Goal: Information Seeking & Learning: Understand process/instructions

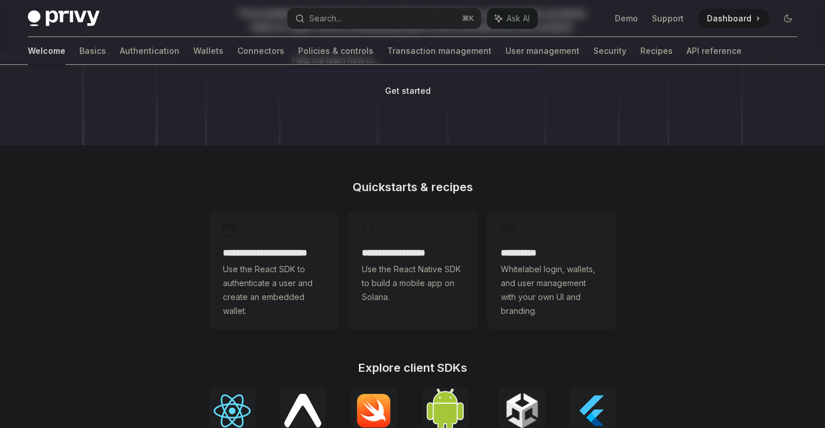
scroll to position [186, 0]
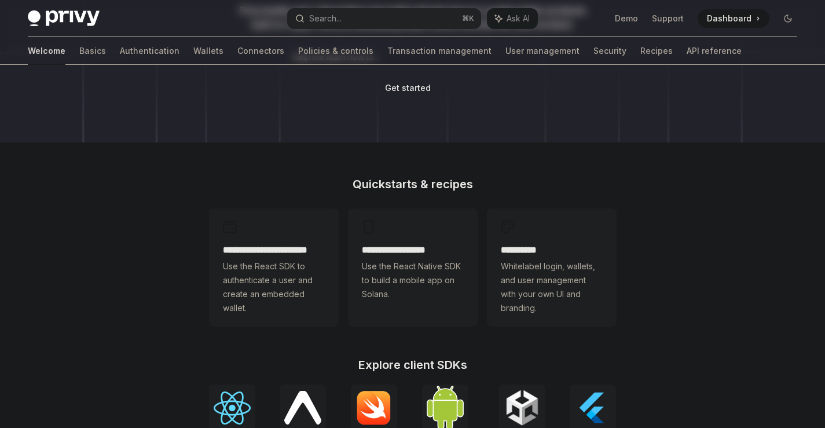
click at [387, 86] on span "Get started" at bounding box center [408, 88] width 46 height 10
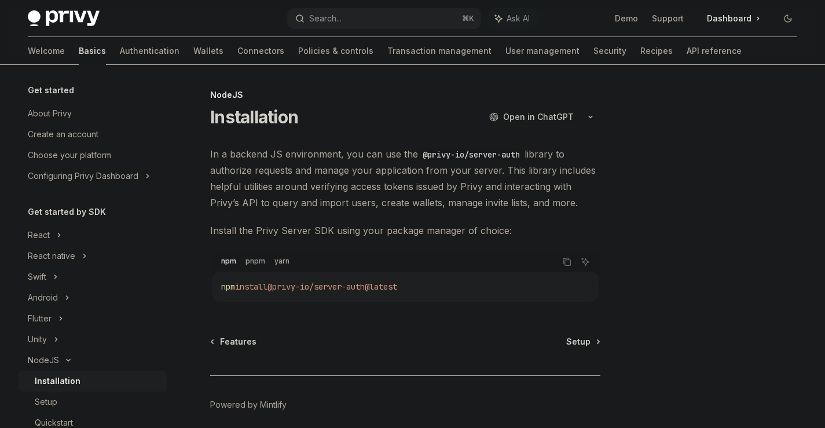
click at [560, 116] on span "Open in ChatGPT" at bounding box center [538, 117] width 71 height 12
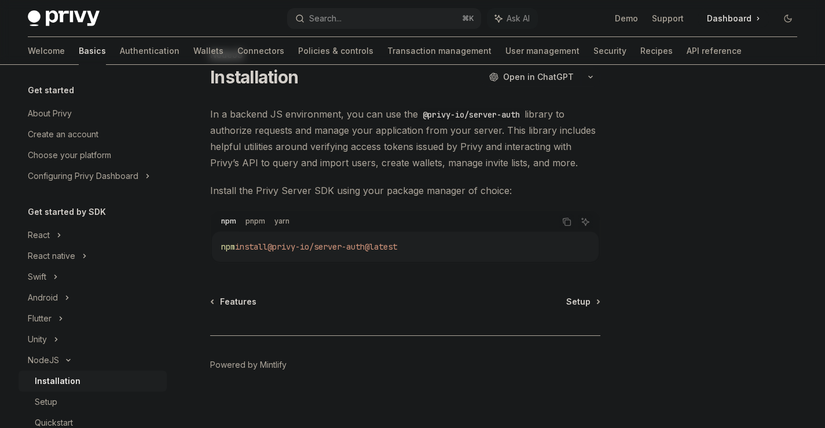
scroll to position [47, 0]
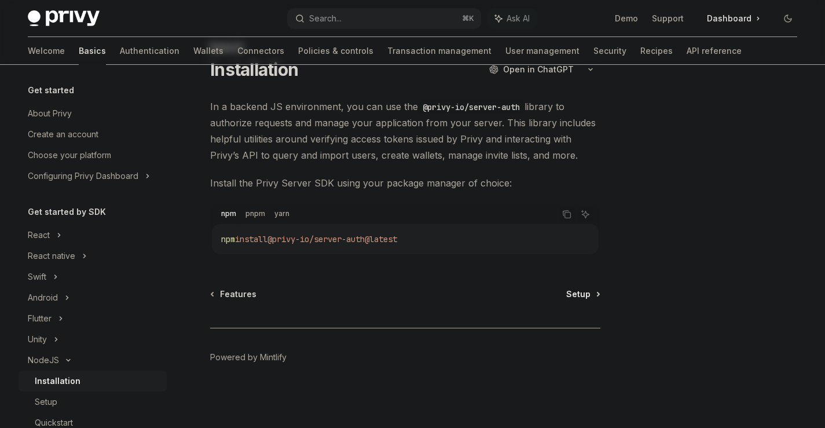
click at [581, 293] on span "Setup" at bounding box center [578, 294] width 24 height 12
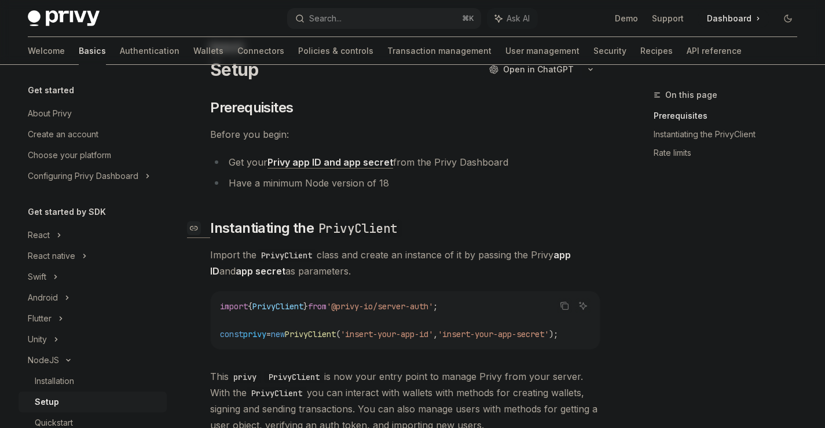
click at [427, 219] on h2 "​ Instantiating the PrivyClient" at bounding box center [405, 228] width 390 height 19
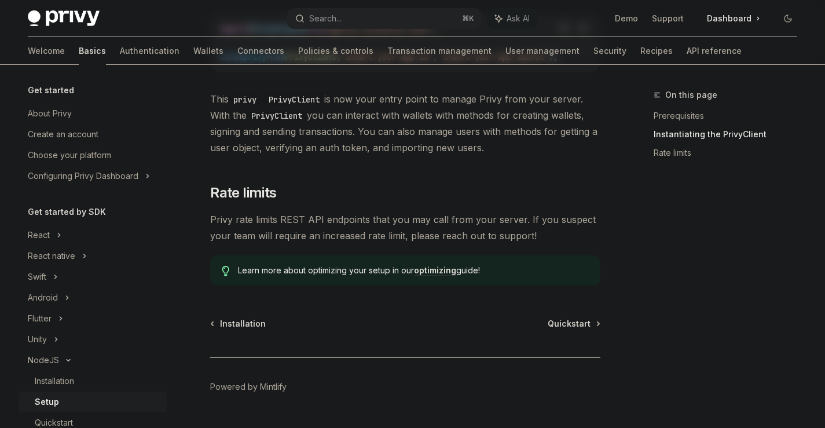
scroll to position [359, 0]
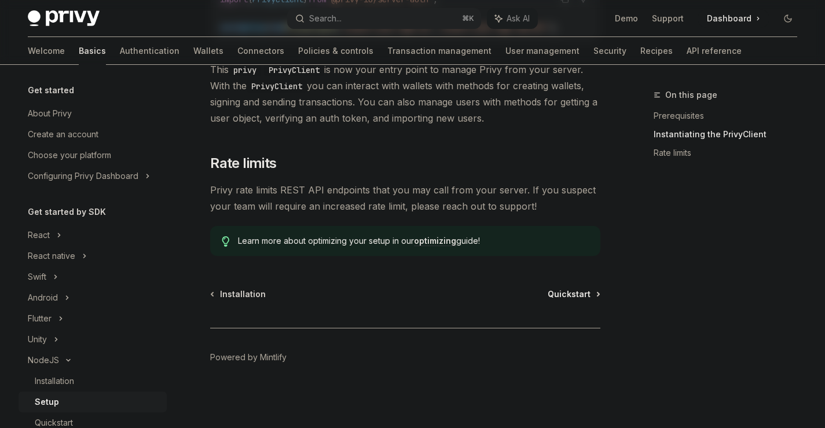
click at [593, 296] on link "Quickstart" at bounding box center [574, 294] width 52 height 12
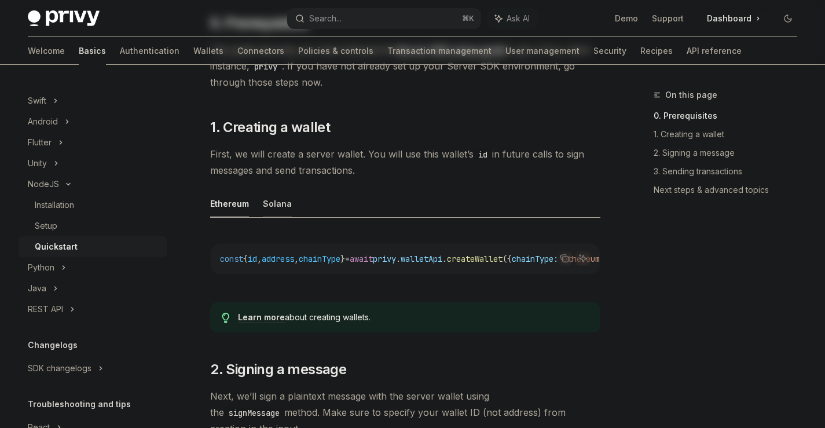
click at [265, 200] on button "Solana" at bounding box center [277, 203] width 29 height 27
click at [241, 204] on button "Ethereum" at bounding box center [229, 203] width 39 height 27
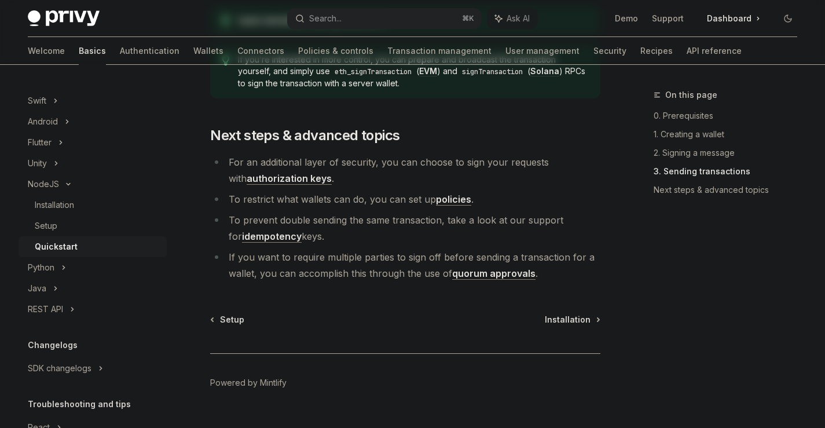
scroll to position [1305, 0]
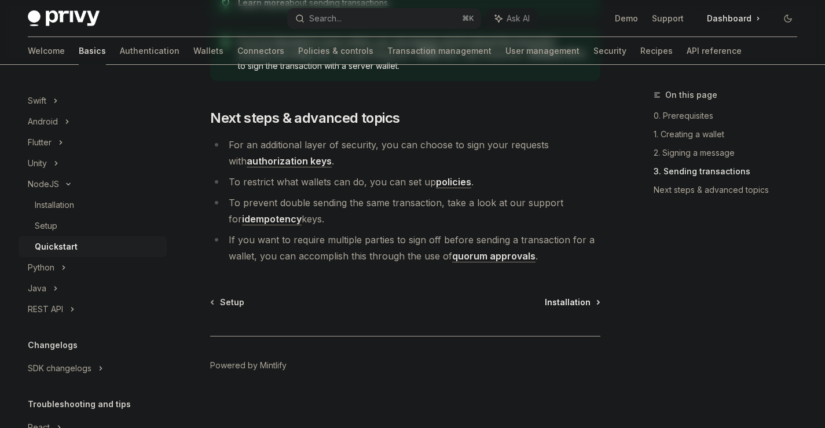
click at [578, 296] on span "Installation" at bounding box center [568, 302] width 46 height 12
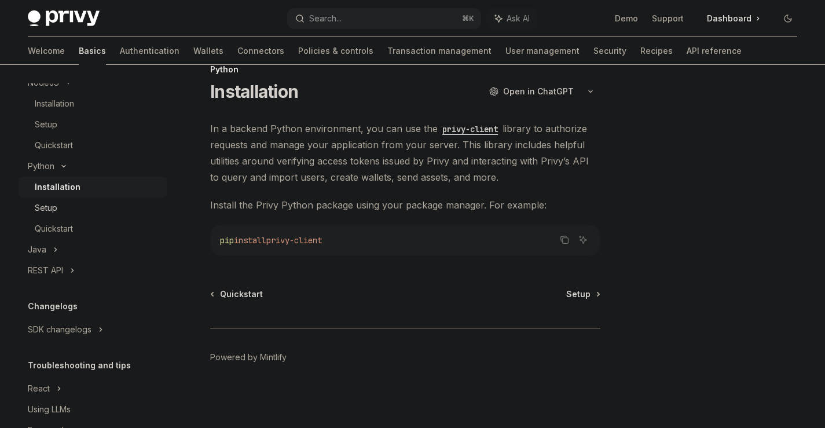
scroll to position [307, 0]
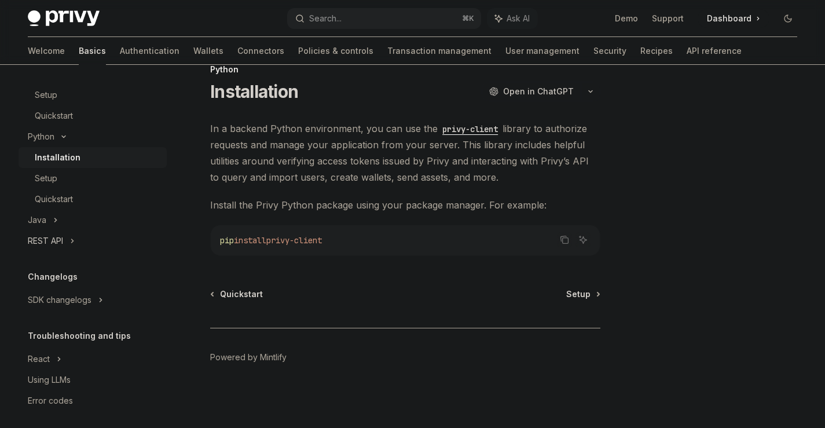
click at [68, 235] on div "REST API" at bounding box center [93, 240] width 148 height 21
type textarea "*"
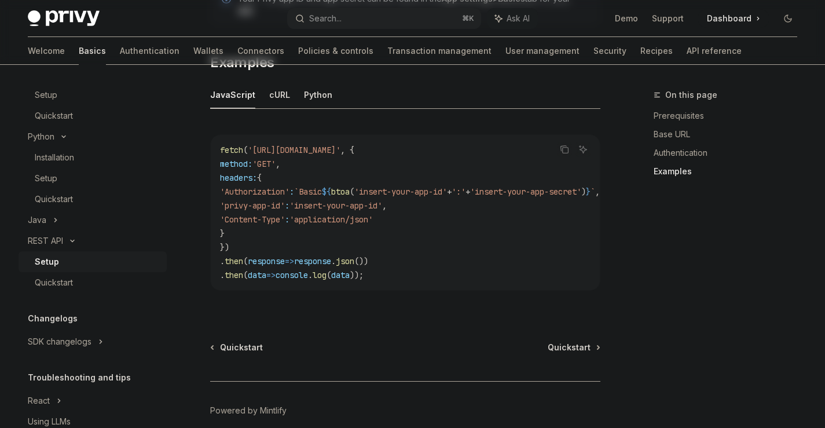
scroll to position [684, 0]
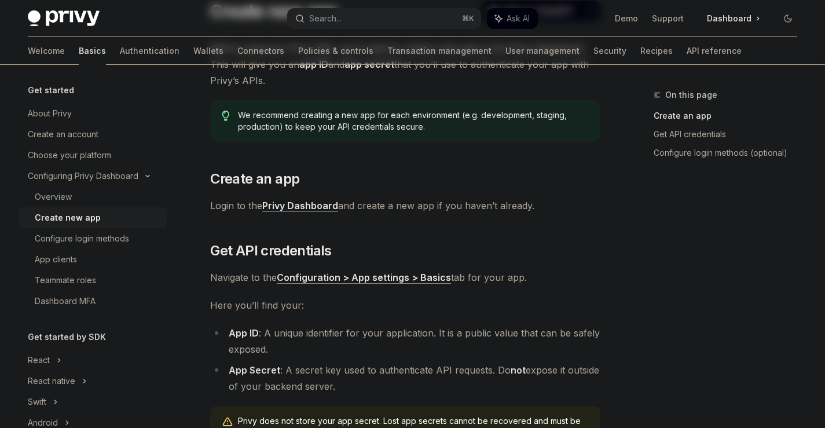
scroll to position [108, 0]
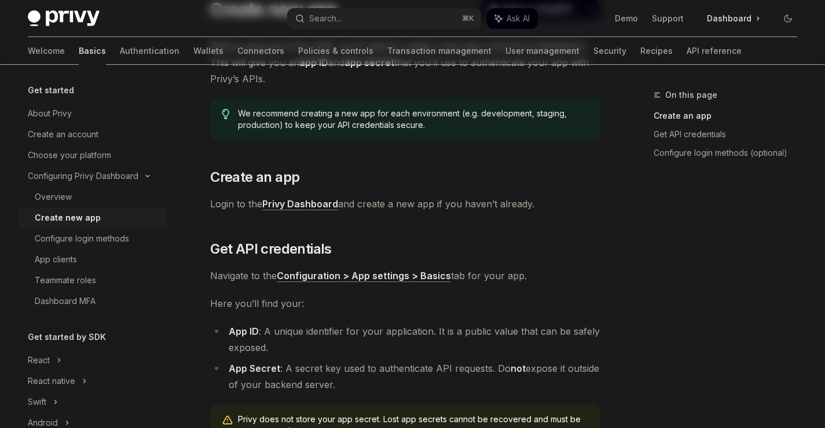
click at [390, 166] on div "Before using any Privy SDK, you’ll need to create a new app in the Privy Dashbo…" at bounding box center [405, 294] width 390 height 512
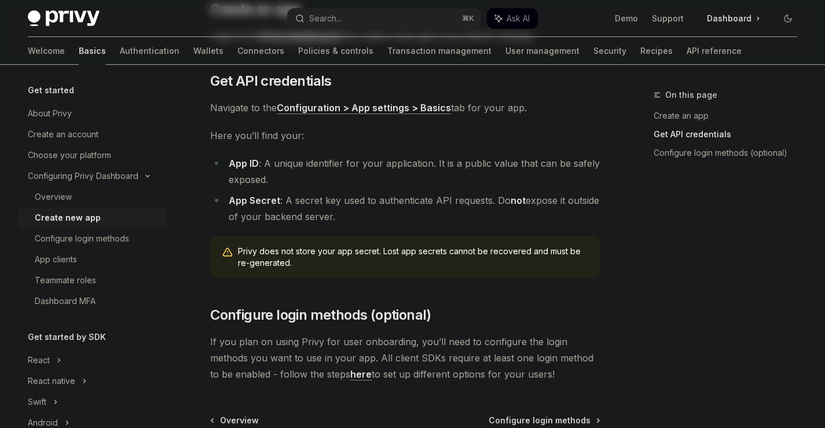
scroll to position [277, 0]
